Goal: Book appointment/travel/reservation

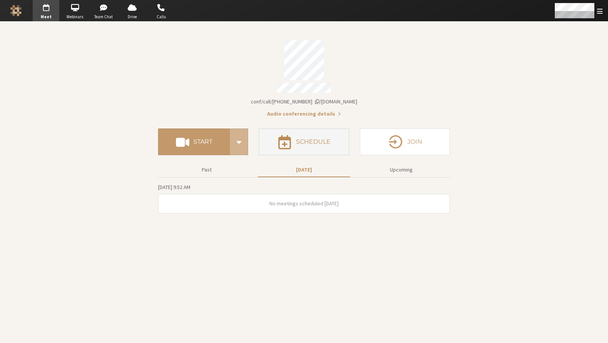
click at [277, 132] on button "Schedule" at bounding box center [304, 141] width 90 height 27
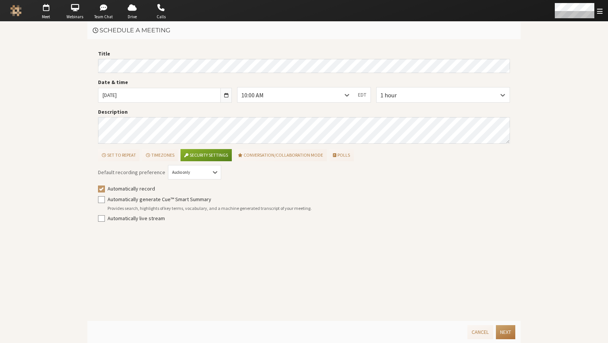
click at [504, 330] on button "Next" at bounding box center [505, 332] width 19 height 14
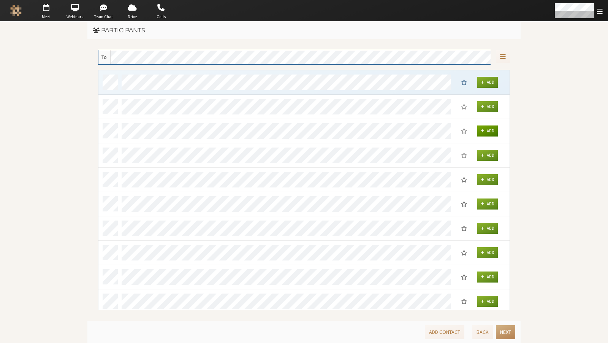
click at [485, 130] on button "Add" at bounding box center [487, 130] width 21 height 11
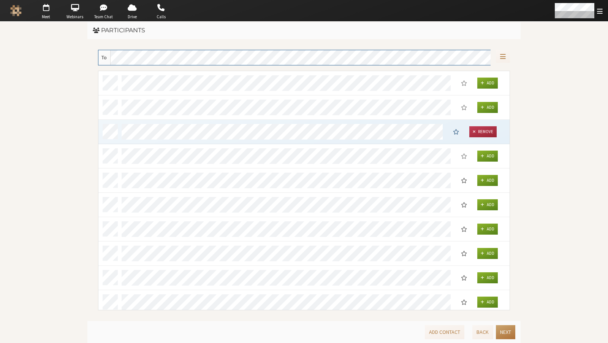
click at [503, 331] on button "Next" at bounding box center [505, 332] width 19 height 14
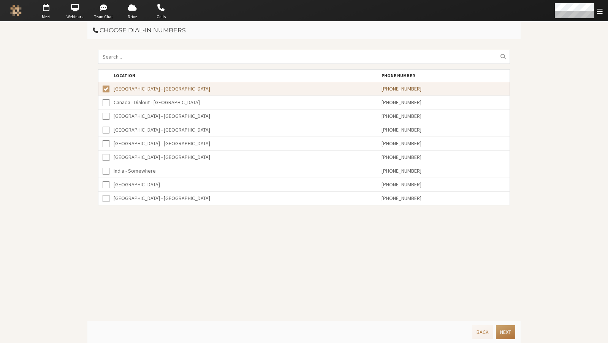
click at [507, 334] on button "Next" at bounding box center [505, 332] width 19 height 14
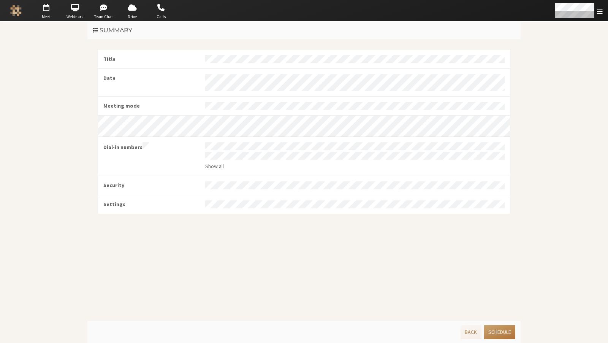
click at [491, 329] on button "Schedule" at bounding box center [499, 332] width 31 height 14
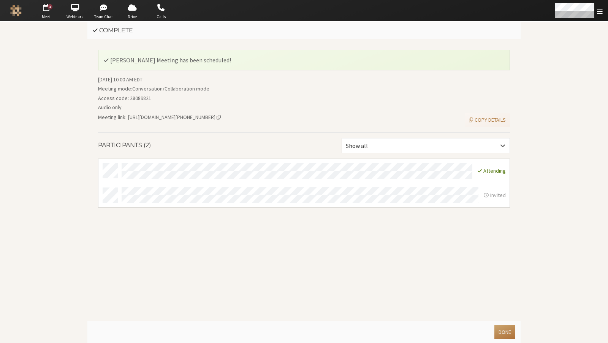
click at [504, 328] on button "Done" at bounding box center [504, 332] width 21 height 14
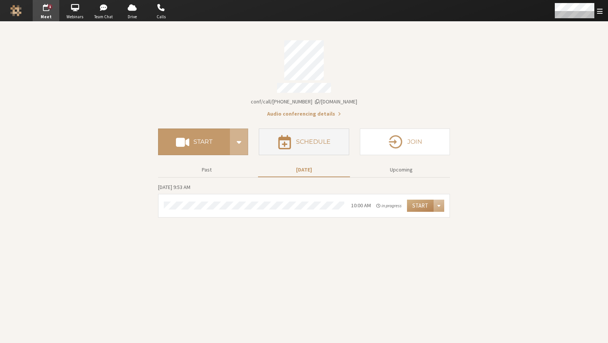
click at [310, 139] on h4 "Schedule" at bounding box center [313, 142] width 35 height 6
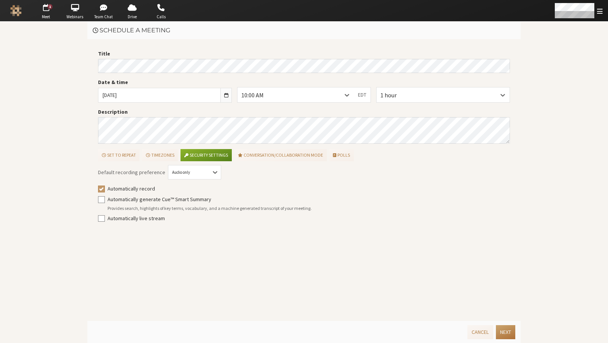
click at [496, 329] on button "Next" at bounding box center [505, 332] width 19 height 14
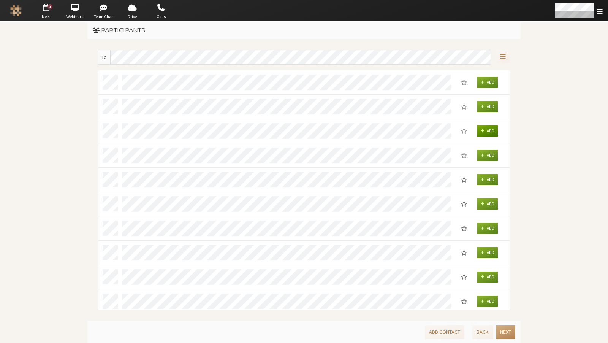
click at [489, 129] on span "Add" at bounding box center [491, 130] width 8 height 5
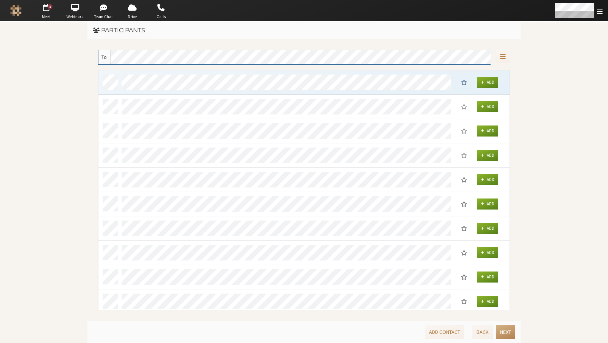
scroll to position [234, 405]
click at [435, 330] on span "Add Contact" at bounding box center [444, 331] width 31 height 7
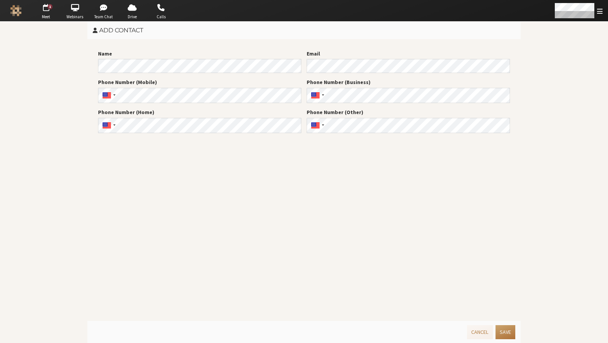
click at [508, 335] on button "Save" at bounding box center [506, 332] width 20 height 14
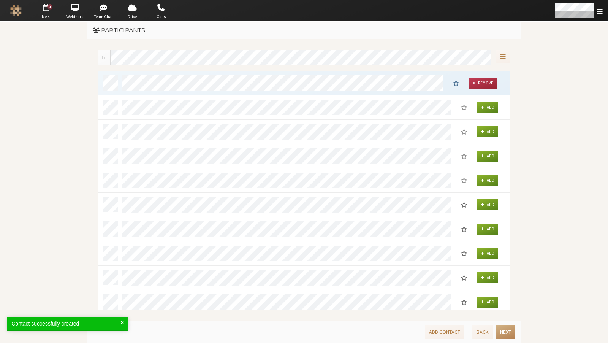
scroll to position [234, 405]
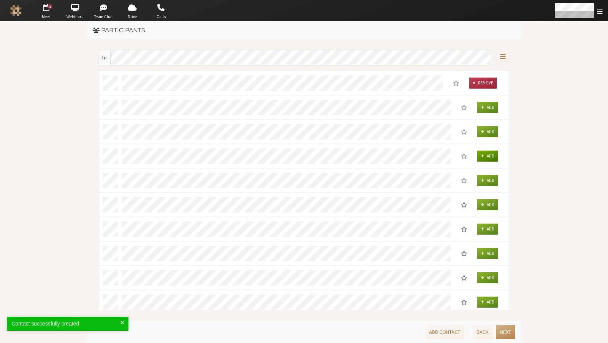
click at [483, 156] on span "grid" at bounding box center [482, 156] width 3 height 5
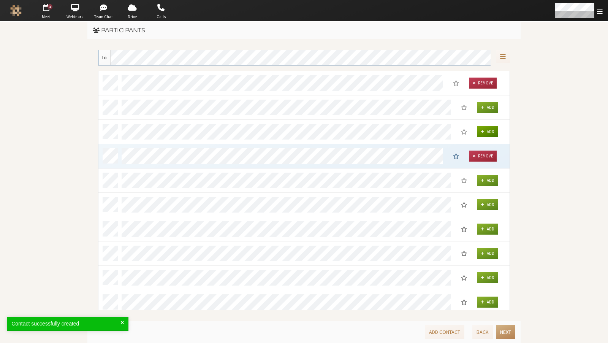
click at [486, 130] on button "Add" at bounding box center [487, 131] width 21 height 11
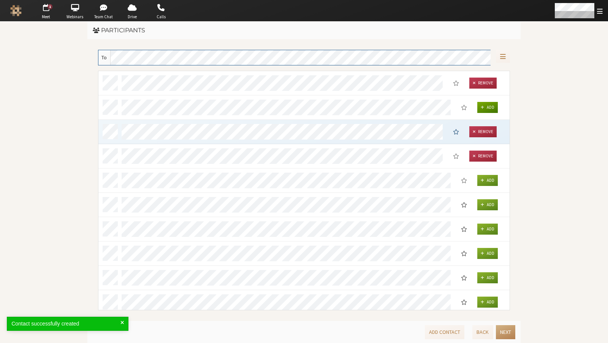
click at [486, 108] on button "Add" at bounding box center [487, 107] width 21 height 11
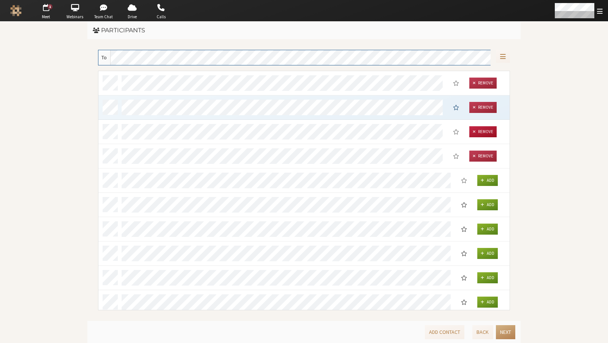
click at [483, 86] on span "Remove" at bounding box center [485, 83] width 15 height 5
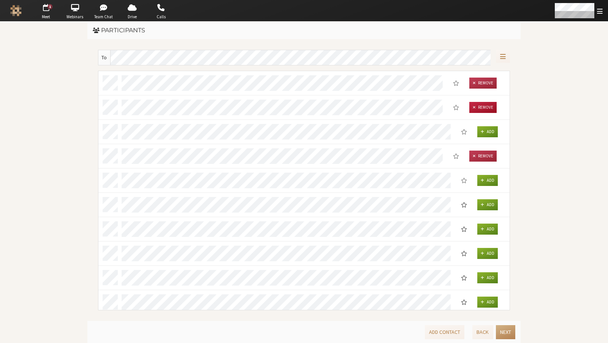
click at [482, 111] on button "Remove" at bounding box center [482, 107] width 27 height 11
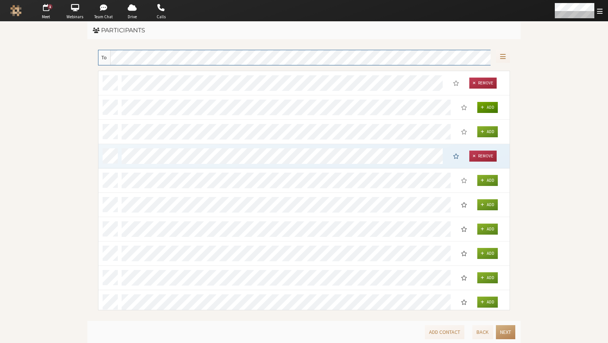
click at [482, 106] on span "grid" at bounding box center [482, 107] width 3 height 5
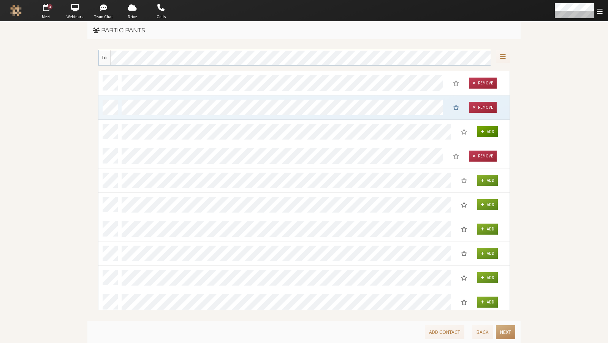
click at [483, 134] on button "Add" at bounding box center [487, 131] width 21 height 11
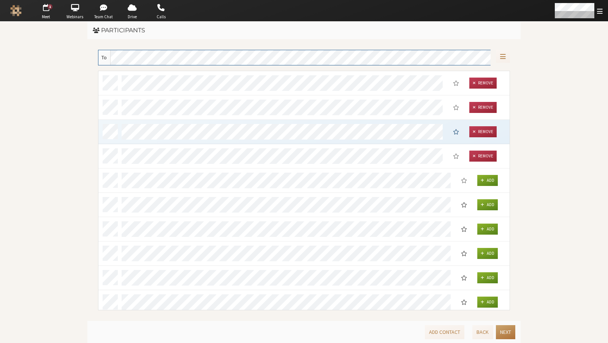
click at [501, 335] on button "Next" at bounding box center [505, 332] width 19 height 14
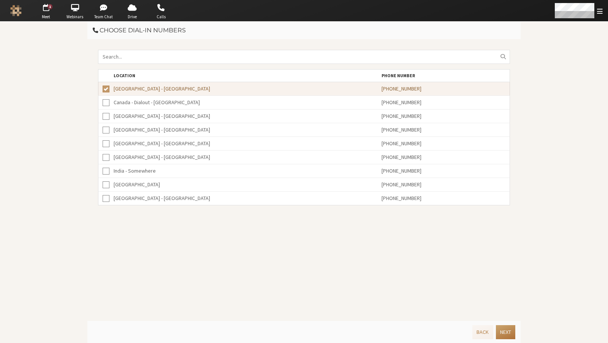
click at [504, 330] on button "Next" at bounding box center [505, 332] width 19 height 14
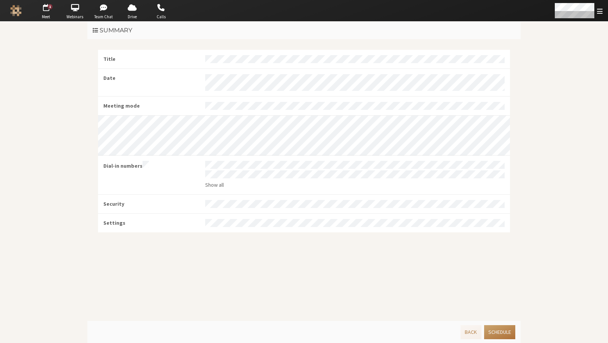
click at [496, 333] on button "Schedule" at bounding box center [499, 332] width 31 height 14
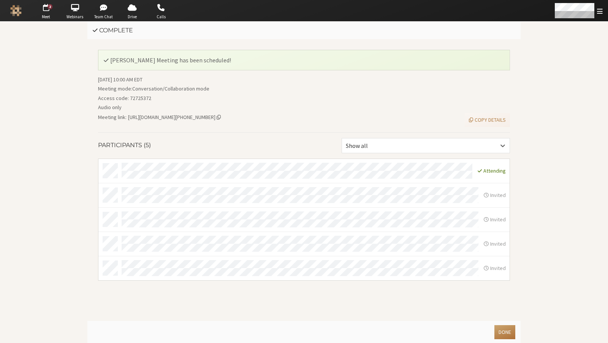
click at [508, 331] on button "Done" at bounding box center [504, 332] width 21 height 14
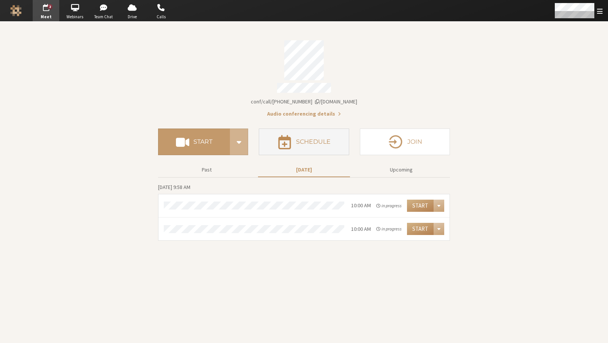
click at [315, 134] on button "Schedule" at bounding box center [304, 141] width 90 height 27
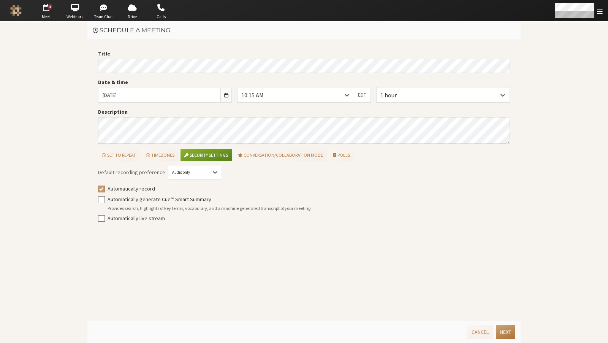
click at [504, 332] on button "Next" at bounding box center [505, 332] width 19 height 14
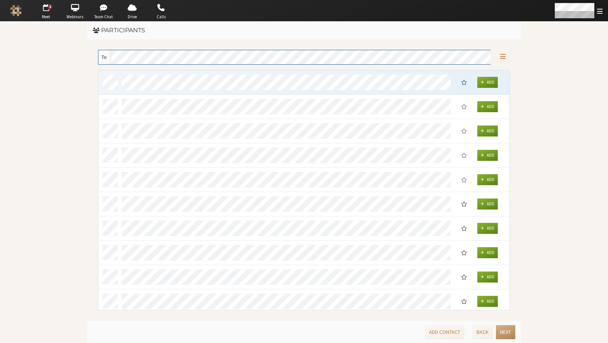
scroll to position [207, 0]
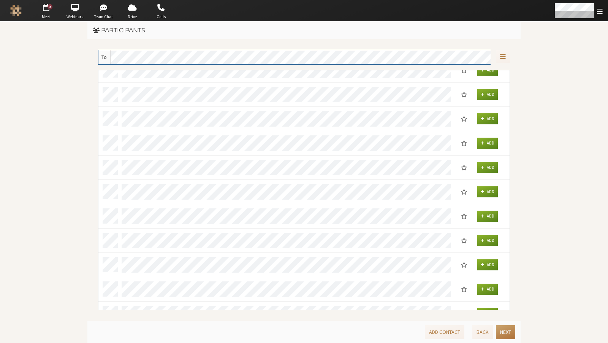
click at [500, 335] on button "Next" at bounding box center [505, 332] width 19 height 14
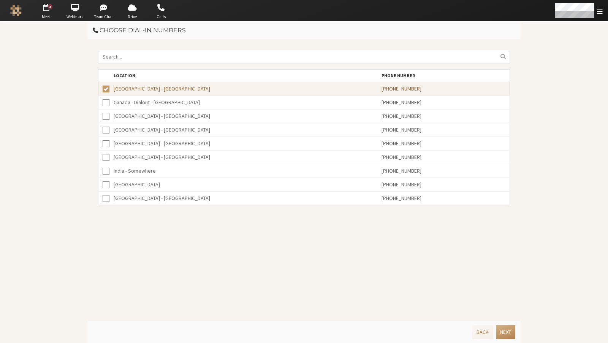
click at [519, 337] on div "Back Next" at bounding box center [303, 332] width 433 height 22
click at [513, 335] on button "Next" at bounding box center [505, 332] width 19 height 14
